Goal: Information Seeking & Learning: Understand process/instructions

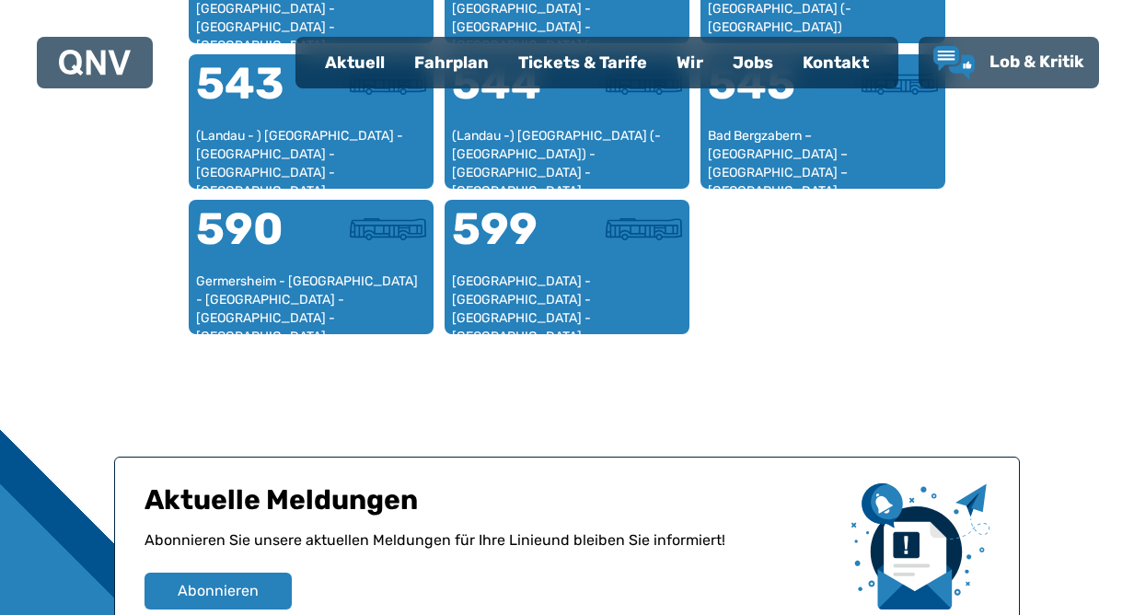
scroll to position [2224, 0]
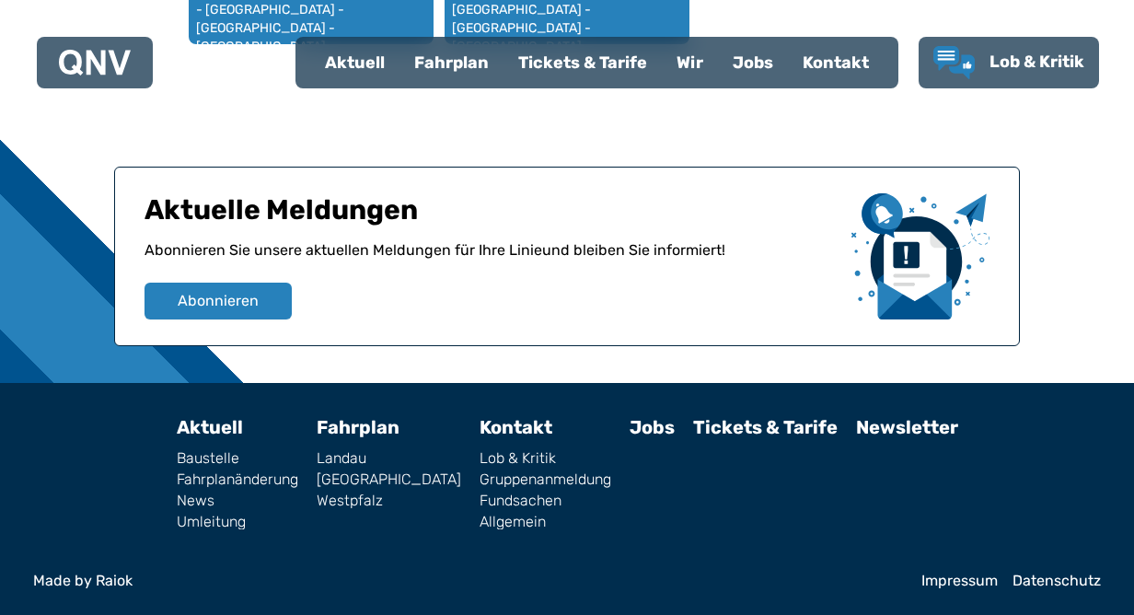
click at [469, 62] on div "Fahrplan" at bounding box center [451, 63] width 104 height 48
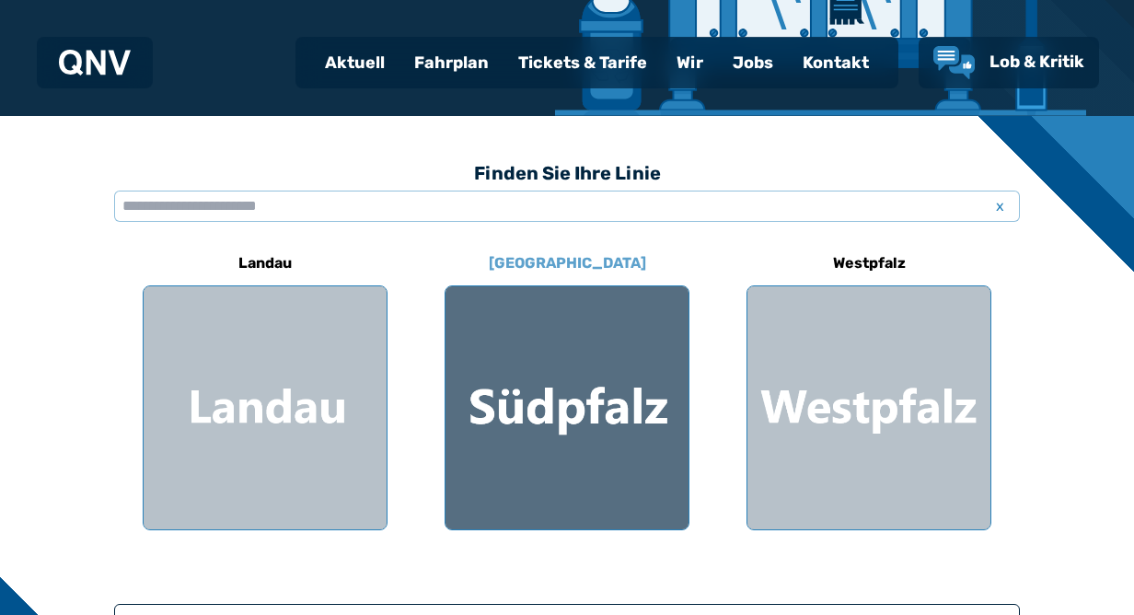
scroll to position [394, 0]
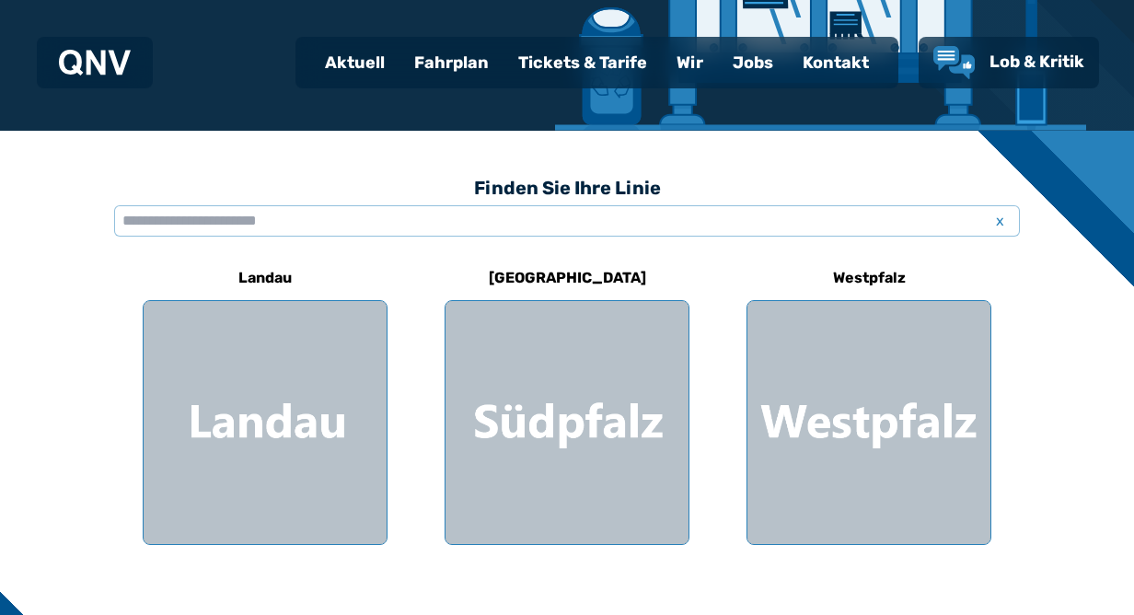
click at [379, 63] on div "Aktuell" at bounding box center [354, 63] width 89 height 48
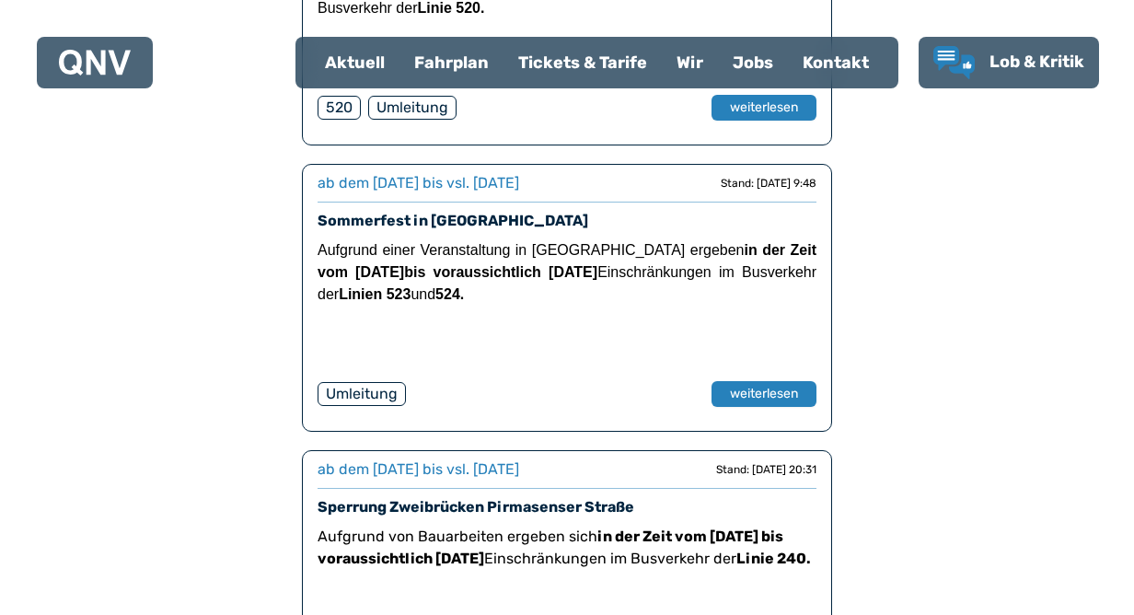
scroll to position [3449, 0]
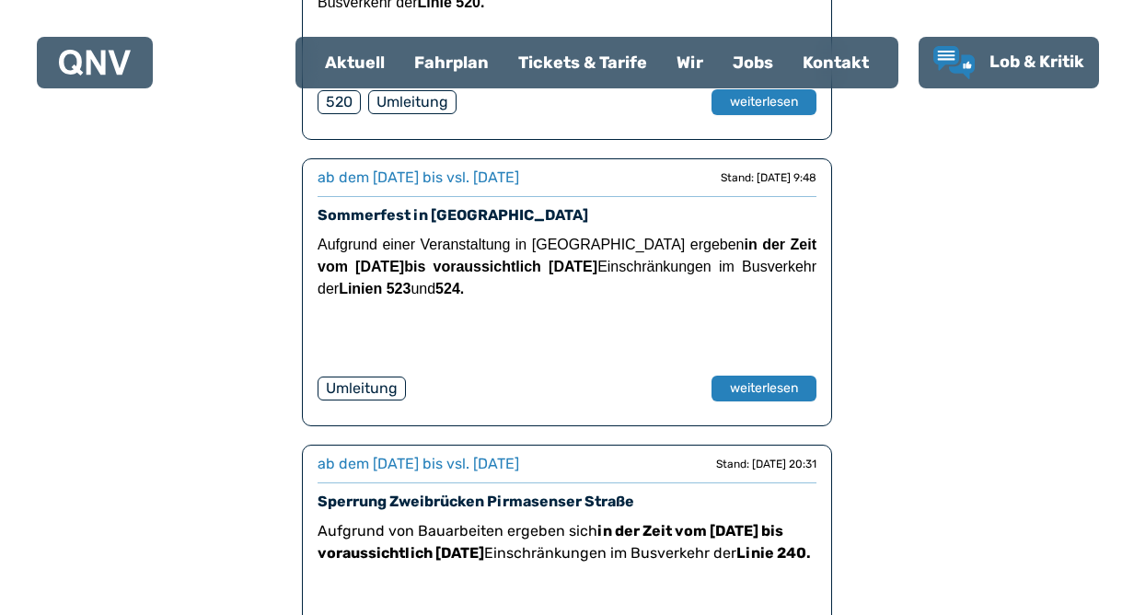
click at [441, 69] on div "Fahrplan" at bounding box center [451, 63] width 104 height 48
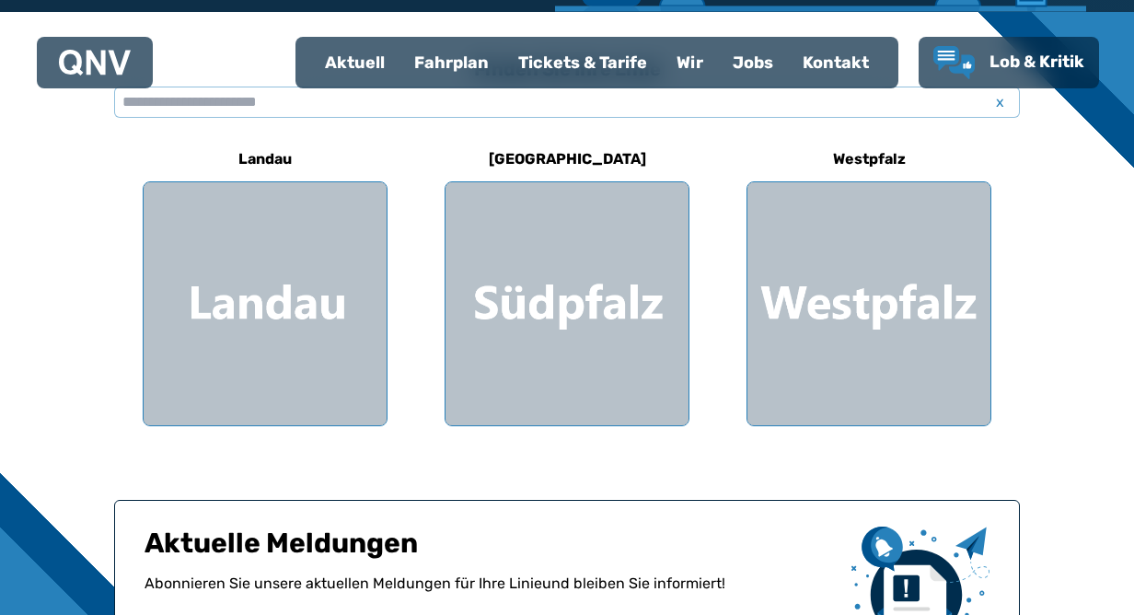
scroll to position [507, 0]
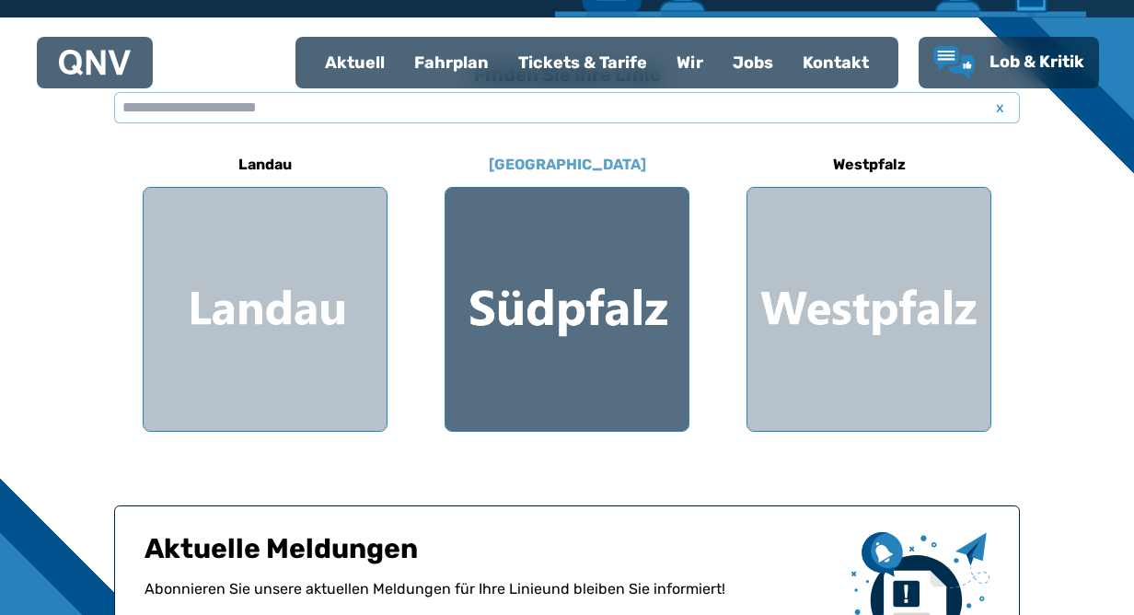
click at [478, 348] on div at bounding box center [566, 309] width 243 height 243
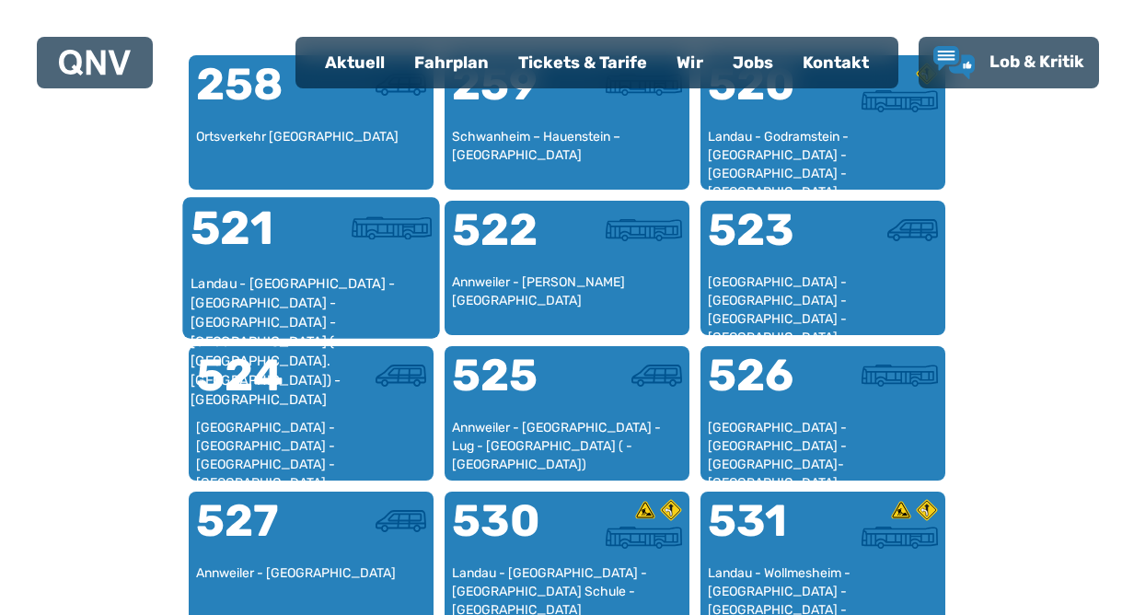
scroll to position [1207, 0]
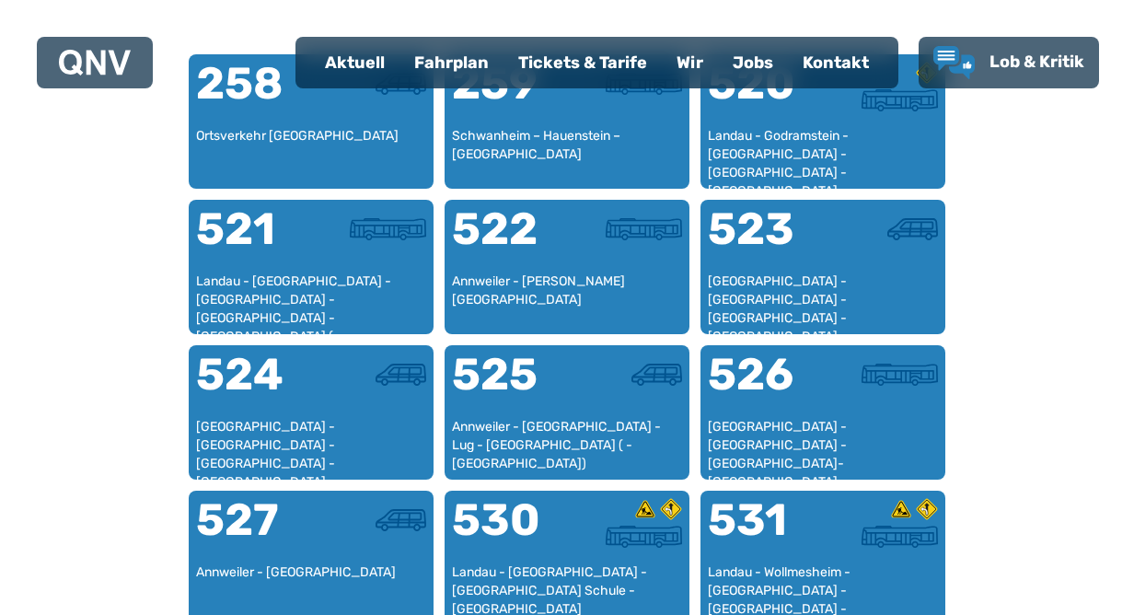
scroll to position [507, 0]
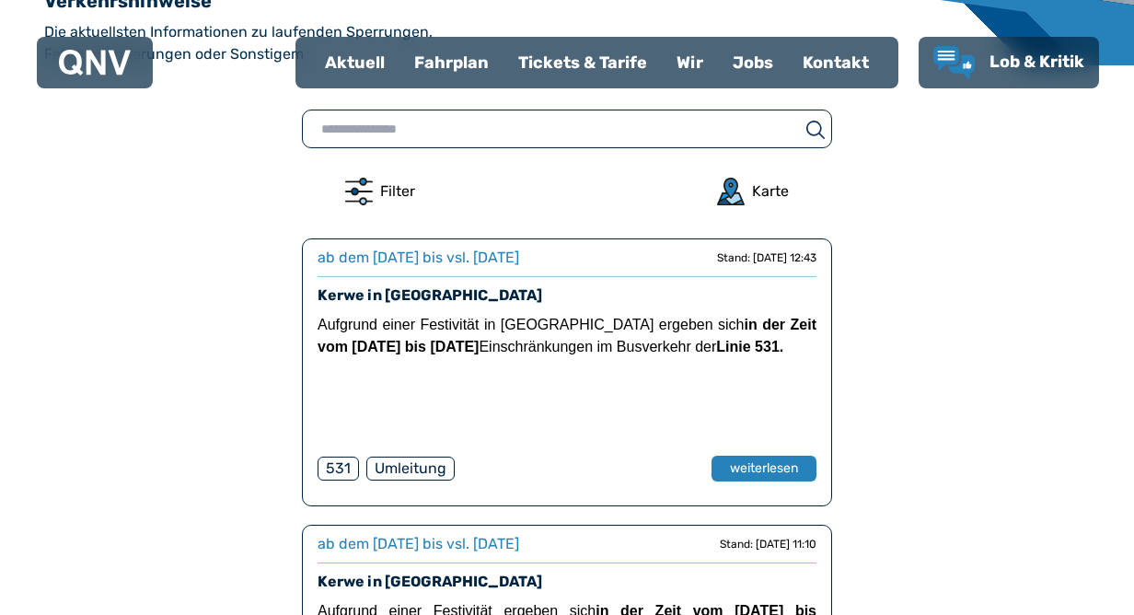
scroll to position [2986, 0]
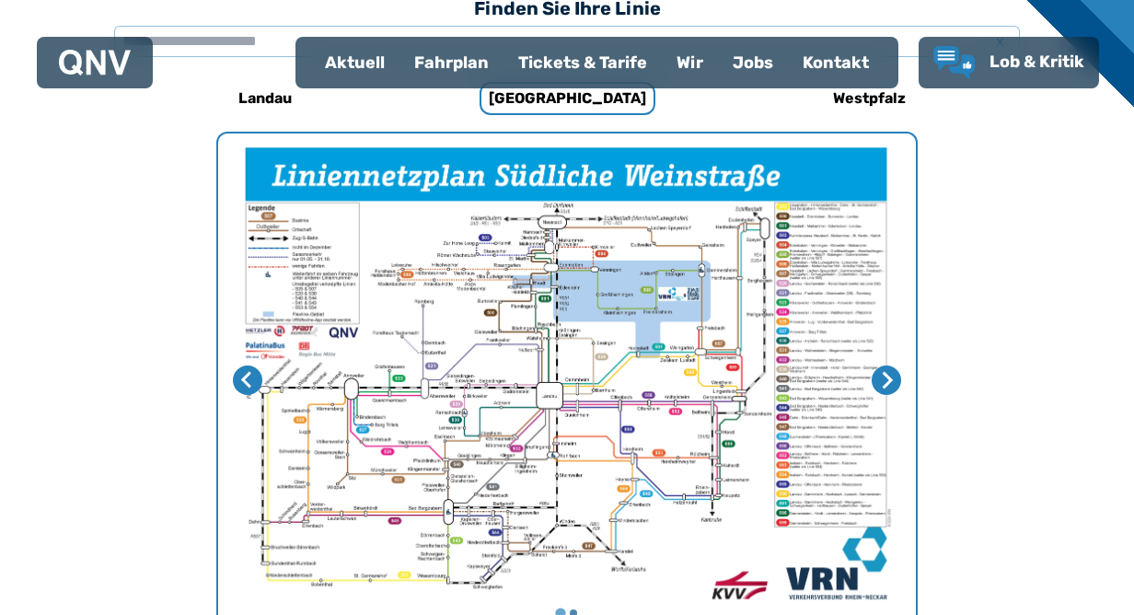
scroll to position [567, 0]
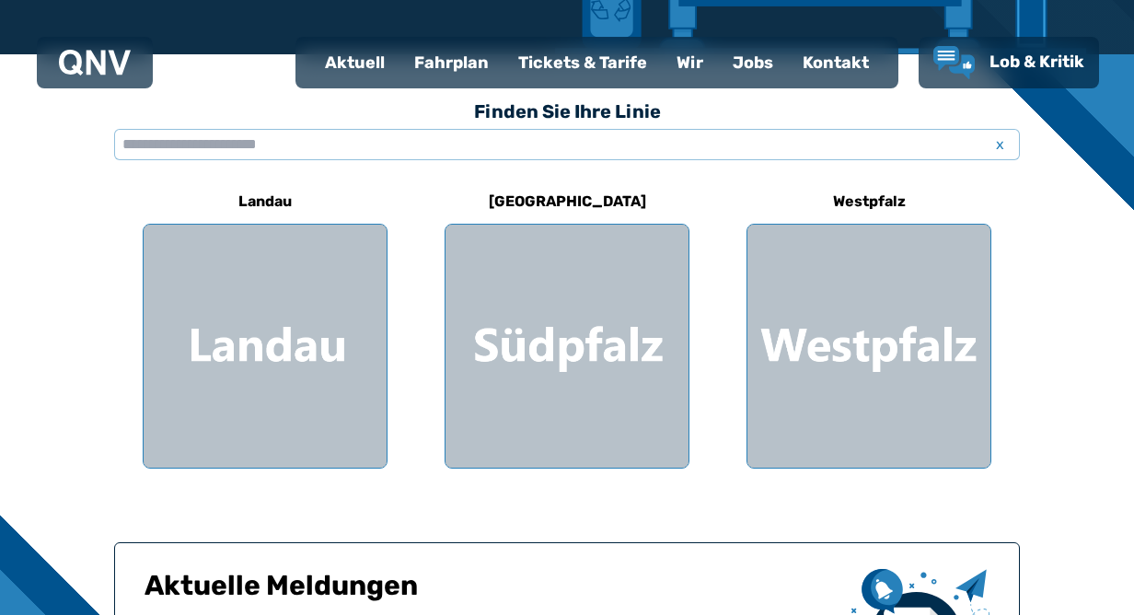
scroll to position [468, 0]
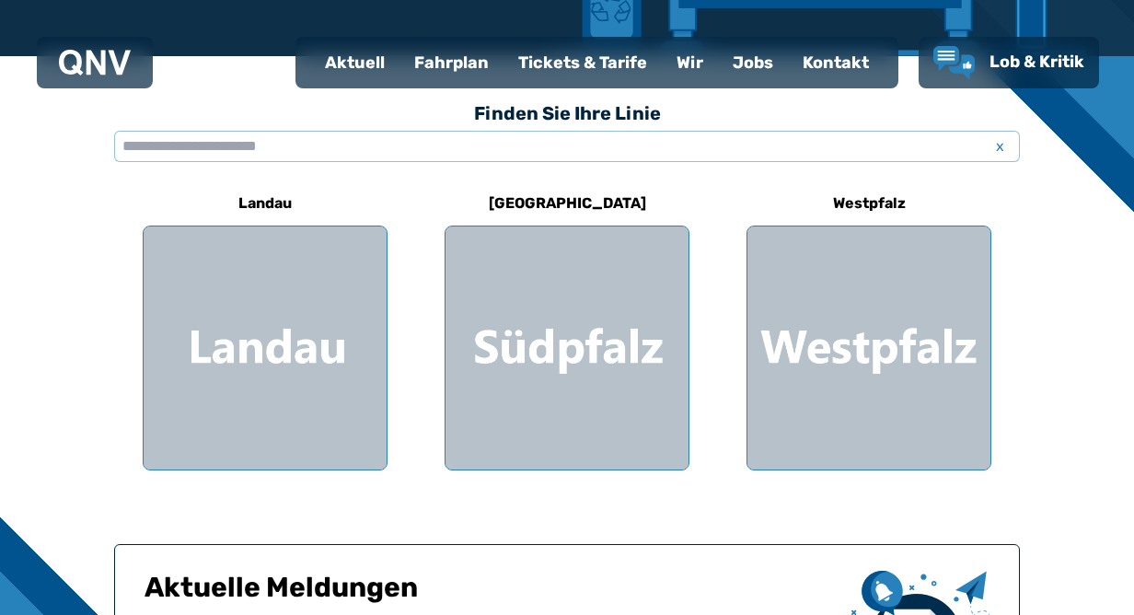
click at [296, 310] on div at bounding box center [265, 347] width 243 height 243
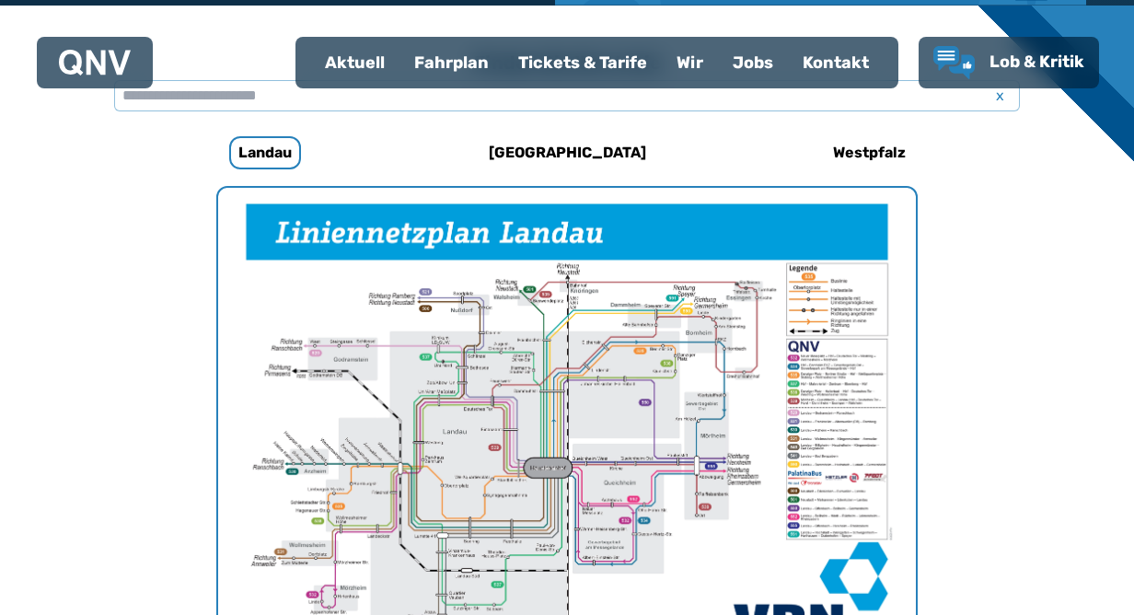
scroll to position [567, 0]
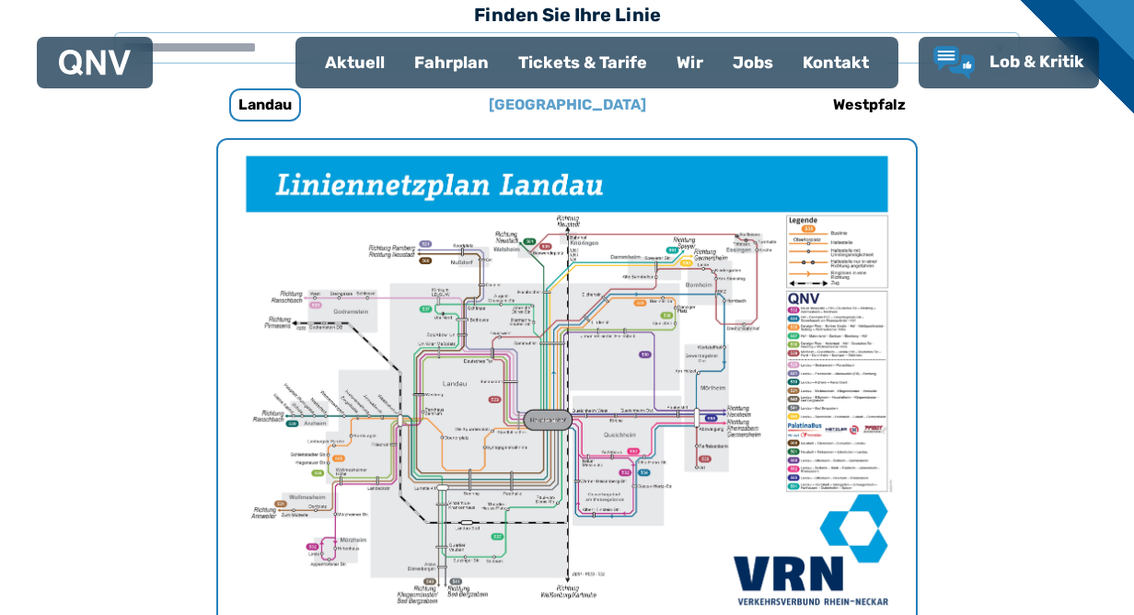
click at [547, 107] on h6 "[GEOGRAPHIC_DATA]" at bounding box center [567, 104] width 172 height 29
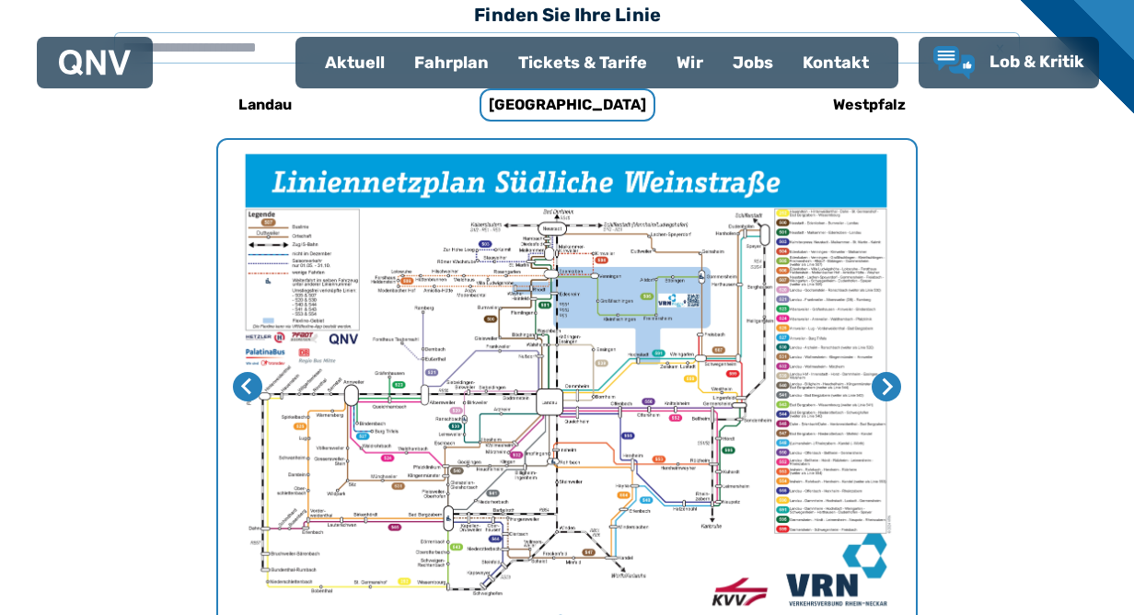
scroll to position [645, 0]
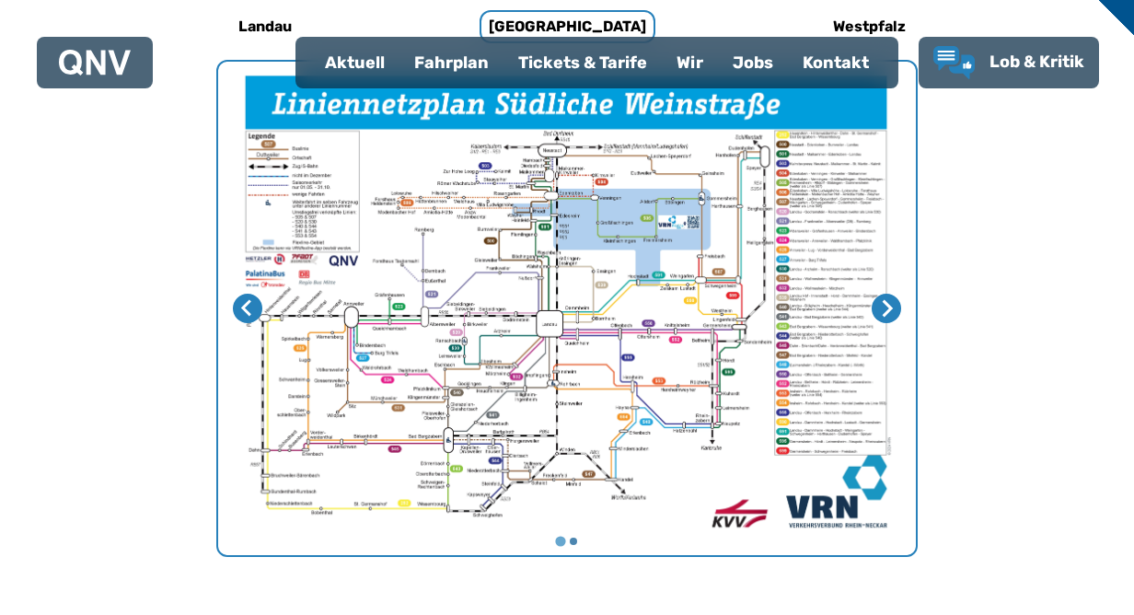
click at [841, 242] on img "1 von 2" at bounding box center [567, 308] width 698 height 493
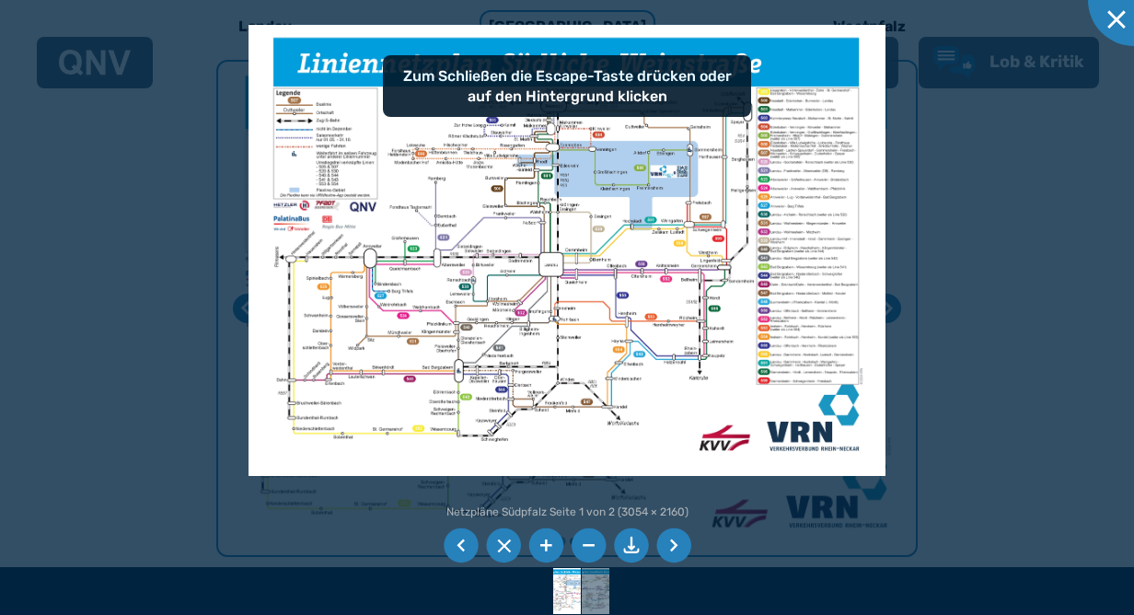
click at [780, 245] on img at bounding box center [566, 250] width 637 height 451
click at [533, 544] on li at bounding box center [545, 545] width 35 height 35
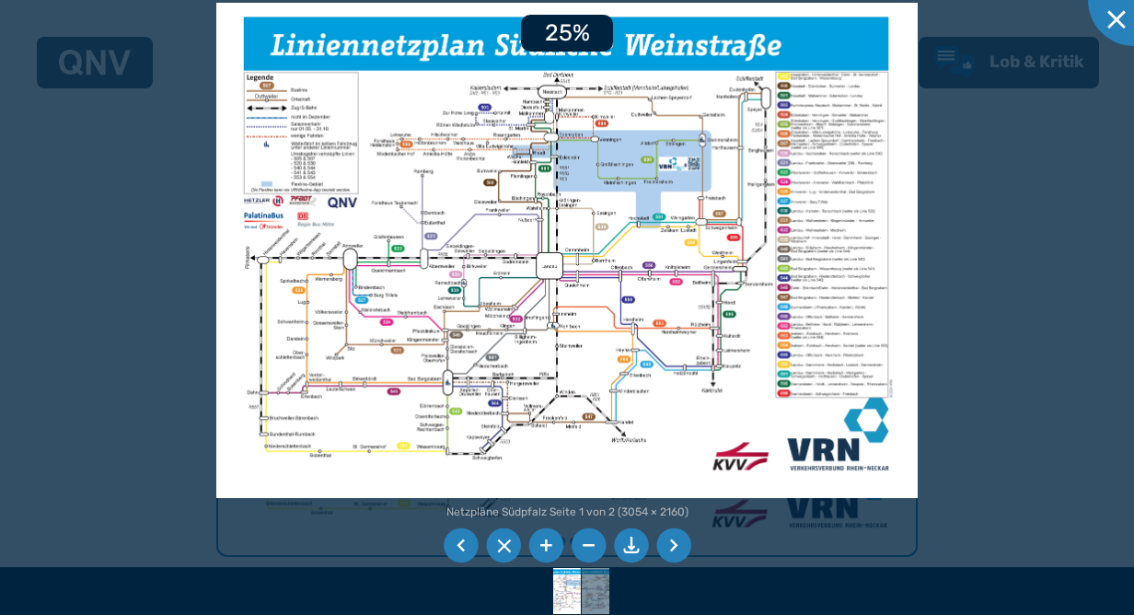
click at [533, 544] on li at bounding box center [545, 545] width 35 height 35
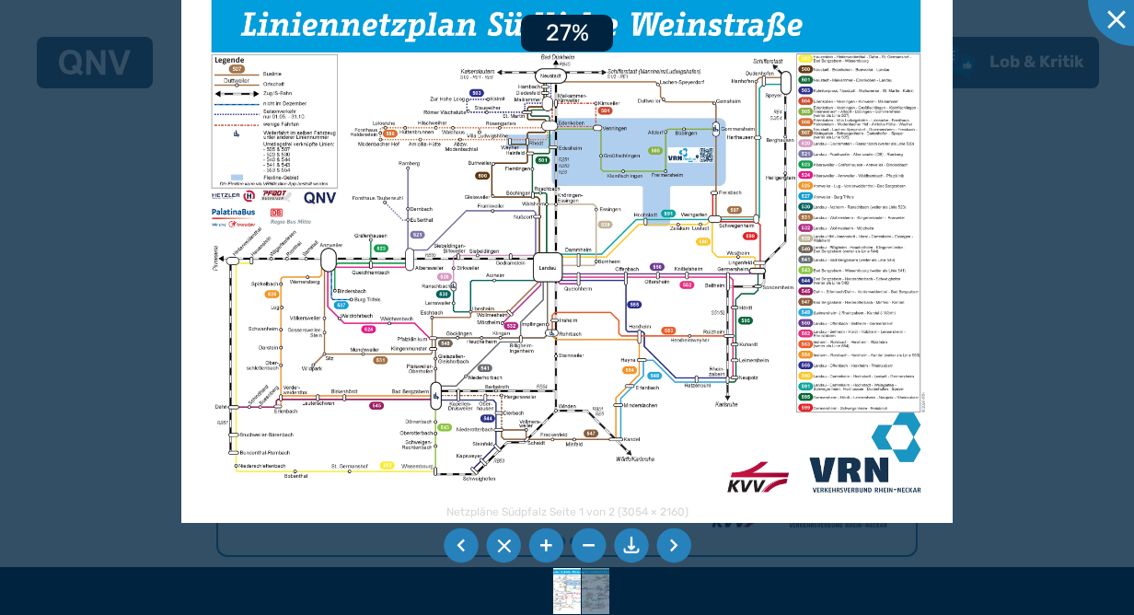
click at [533, 544] on li at bounding box center [545, 545] width 35 height 35
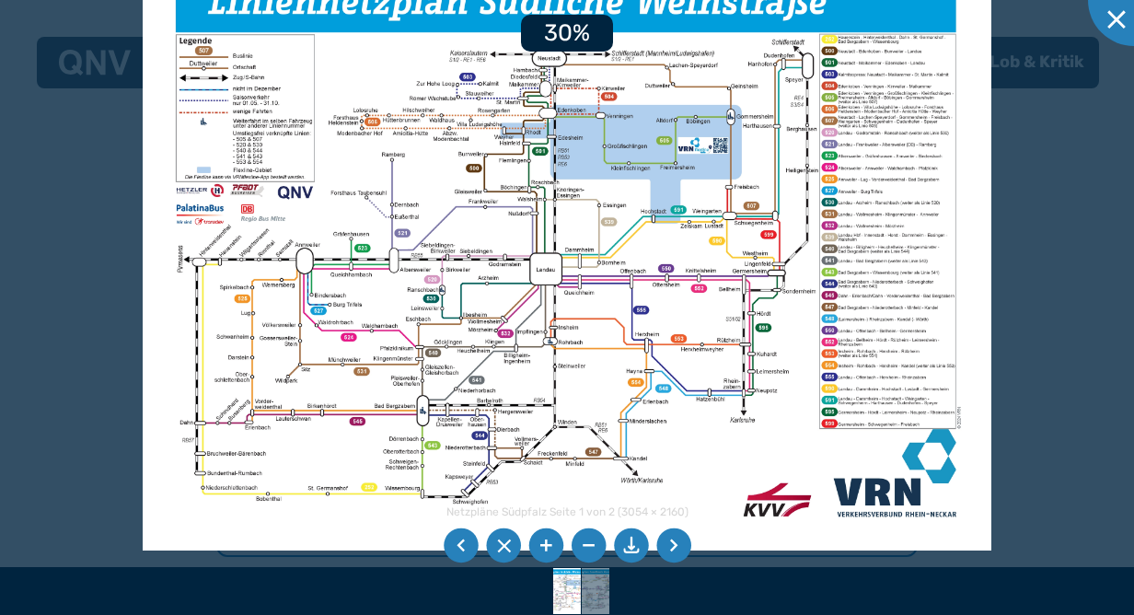
click at [533, 544] on li at bounding box center [545, 545] width 35 height 35
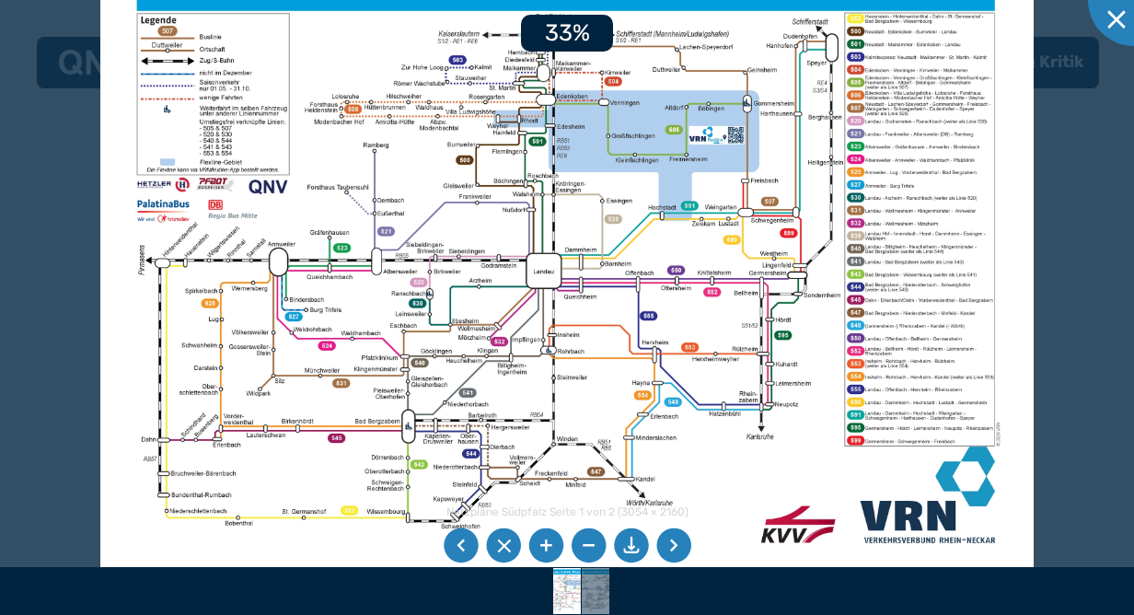
click at [533, 544] on li at bounding box center [545, 545] width 35 height 35
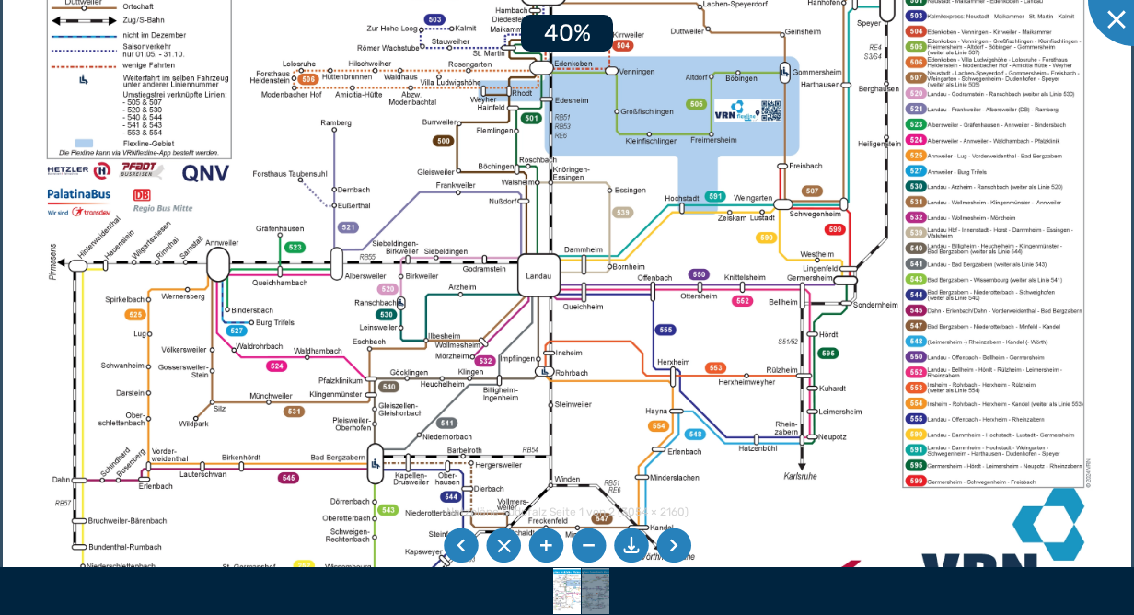
click at [533, 544] on li at bounding box center [545, 545] width 35 height 35
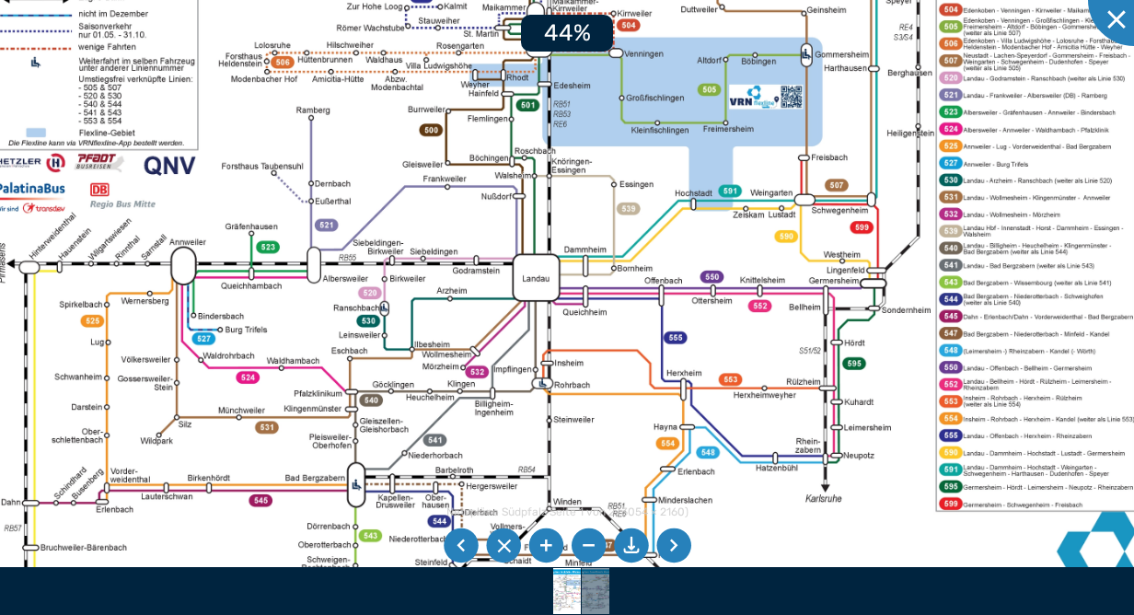
click at [533, 544] on li at bounding box center [545, 545] width 35 height 35
